Goal: Information Seeking & Learning: Learn about a topic

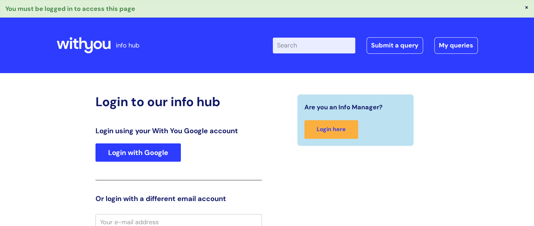
click at [140, 150] on link "Login with Google" at bounding box center [138, 152] width 85 height 18
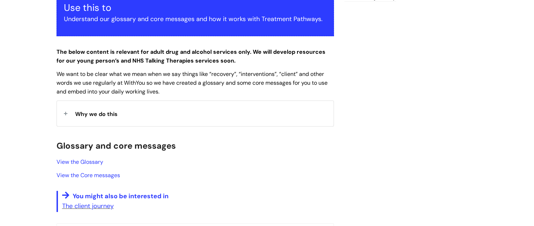
scroll to position [144, 0]
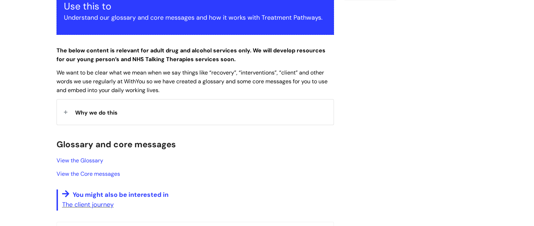
click at [109, 109] on span "Why we do this" at bounding box center [96, 112] width 43 height 7
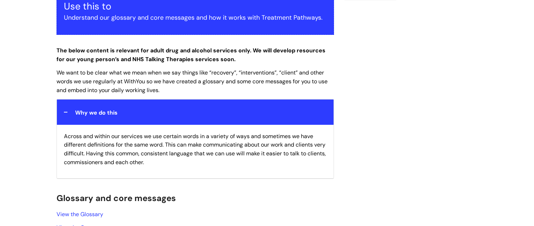
scroll to position [213, 0]
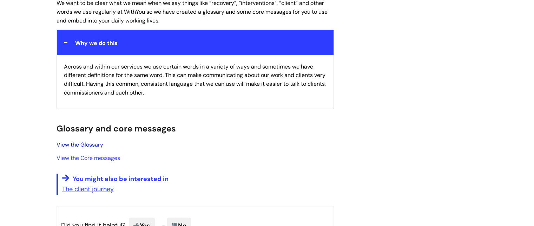
click at [72, 147] on link "View the Glossary" at bounding box center [80, 144] width 47 height 7
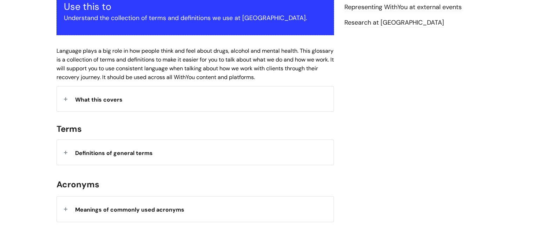
scroll to position [145, 0]
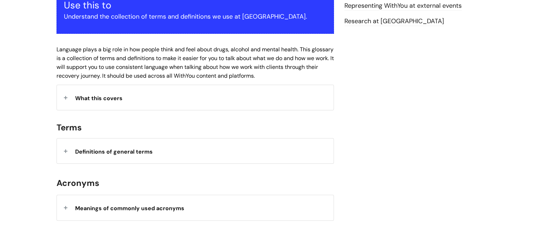
click at [196, 90] on div "What this covers" at bounding box center [195, 97] width 277 height 25
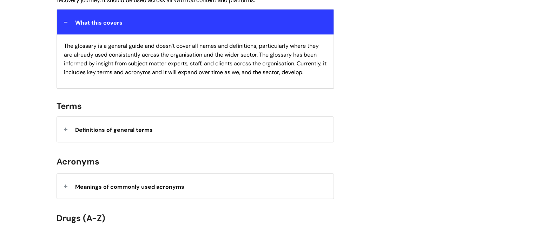
scroll to position [226, 0]
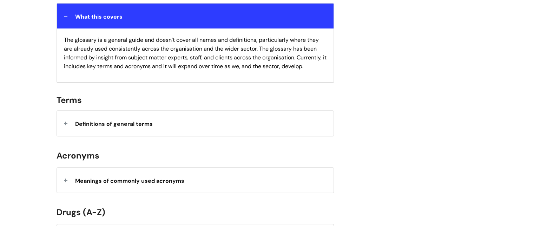
click at [131, 123] on span "Definitions of general terms" at bounding box center [114, 123] width 78 height 7
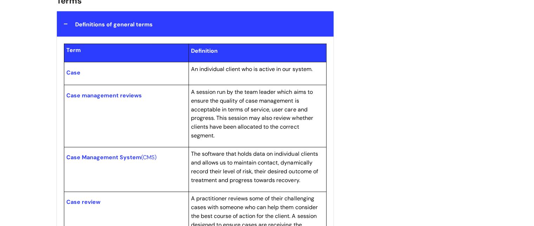
scroll to position [306, 0]
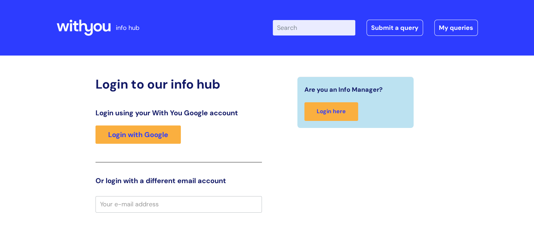
click at [123, 125] on div "Login using your With You Google account Login with Google" at bounding box center [179, 136] width 167 height 54
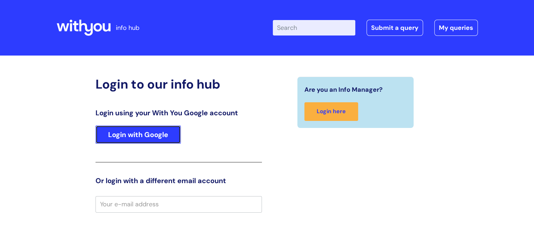
click at [121, 136] on link "Login with Google" at bounding box center [138, 134] width 85 height 18
click at [136, 136] on link "Login with Google" at bounding box center [138, 134] width 85 height 18
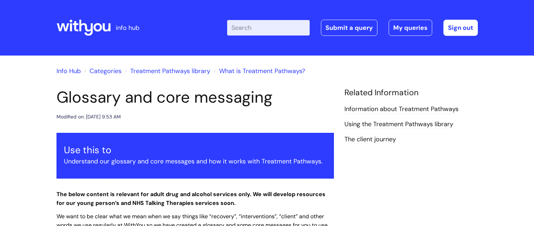
scroll to position [213, 0]
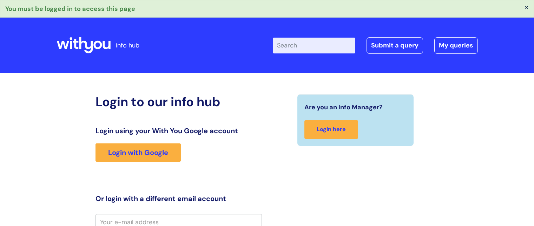
scroll to position [4, 0]
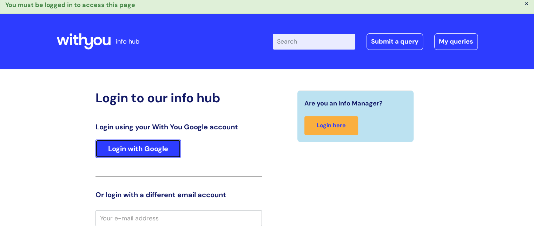
click at [153, 144] on link "Login with Google" at bounding box center [138, 149] width 85 height 18
